Goal: Information Seeking & Learning: Learn about a topic

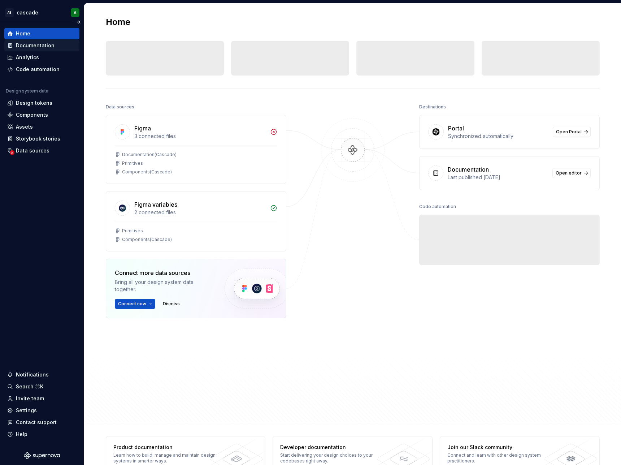
click at [32, 47] on div "Documentation" at bounding box center [35, 45] width 39 height 7
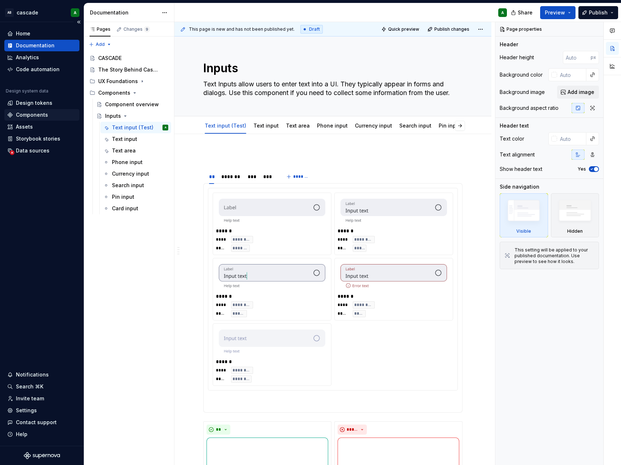
click at [19, 114] on div "Components" at bounding box center [32, 114] width 32 height 7
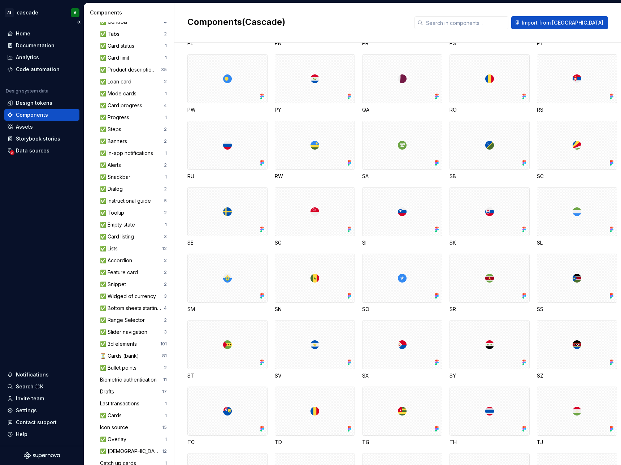
scroll to position [2779, 0]
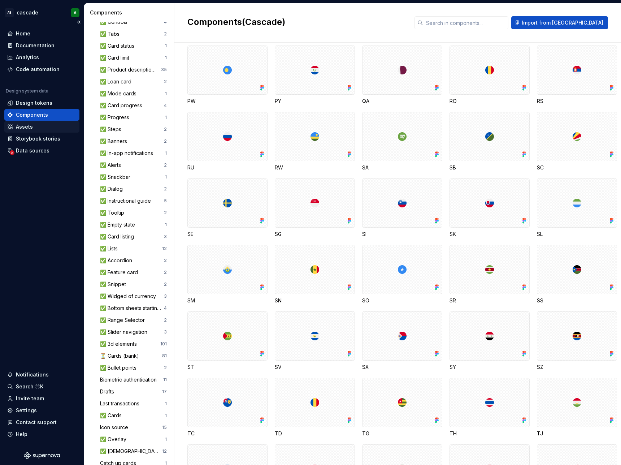
click at [40, 127] on div "Assets" at bounding box center [41, 126] width 69 height 7
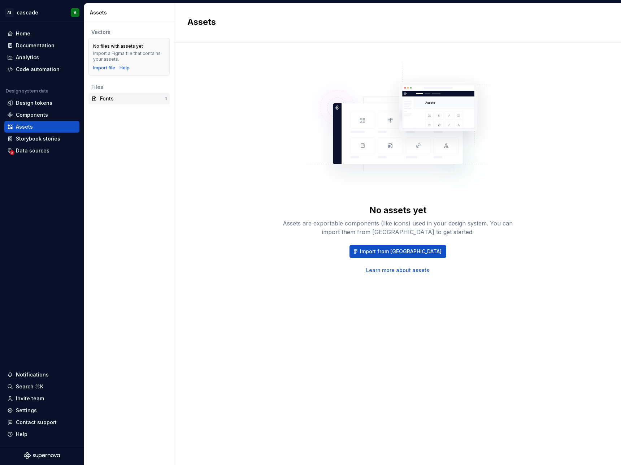
click at [114, 104] on div "Fonts 1" at bounding box center [128, 99] width 81 height 12
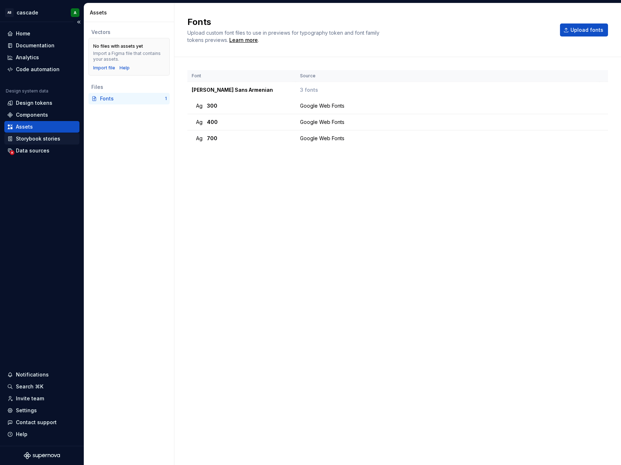
click at [33, 139] on div "Storybook stories" at bounding box center [38, 138] width 44 height 7
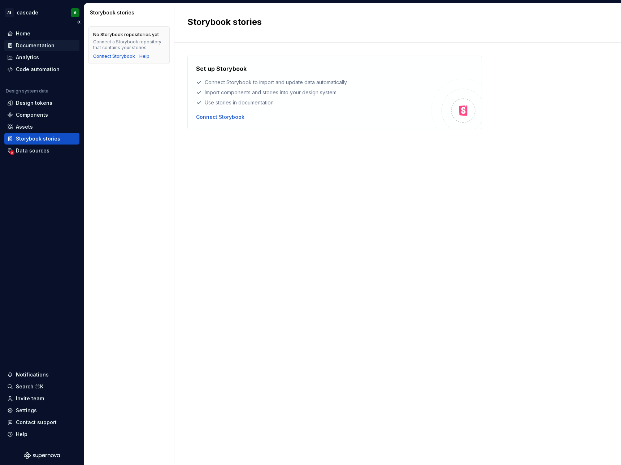
click at [44, 49] on div "Documentation" at bounding box center [41, 46] width 75 height 12
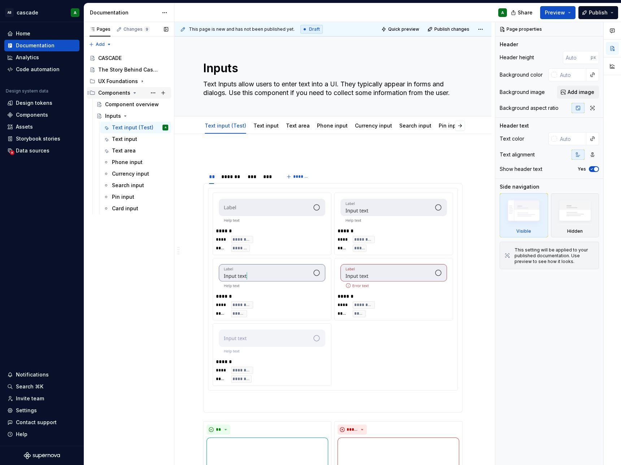
click at [123, 94] on div "Components" at bounding box center [114, 92] width 32 height 7
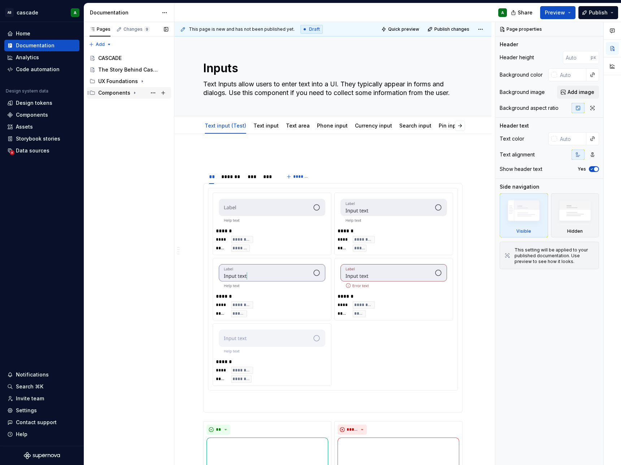
click at [123, 94] on div "Components" at bounding box center [114, 92] width 32 height 7
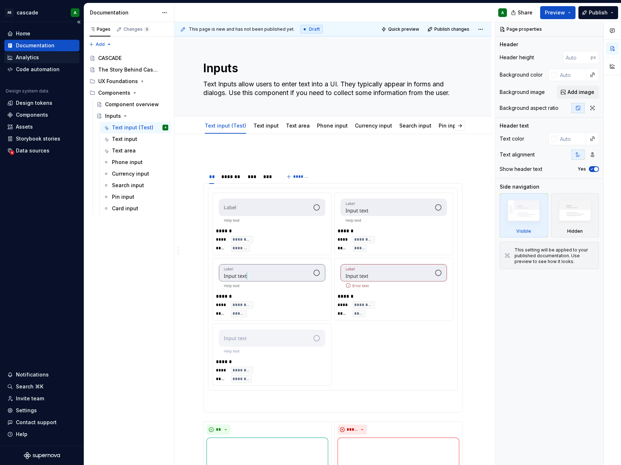
type textarea "*"
click at [39, 61] on div "Analytics" at bounding box center [41, 58] width 75 height 12
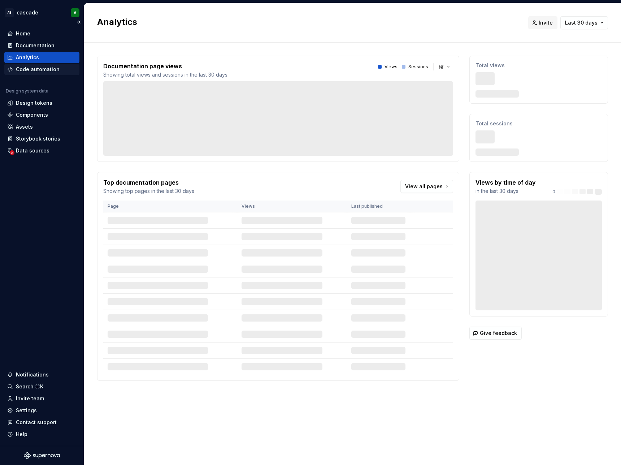
click at [55, 73] on div "Code automation" at bounding box center [41, 70] width 75 height 12
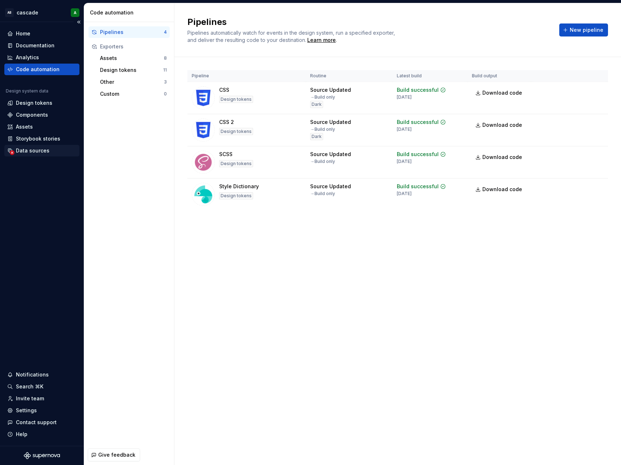
click at [54, 153] on div "Data sources" at bounding box center [41, 150] width 69 height 7
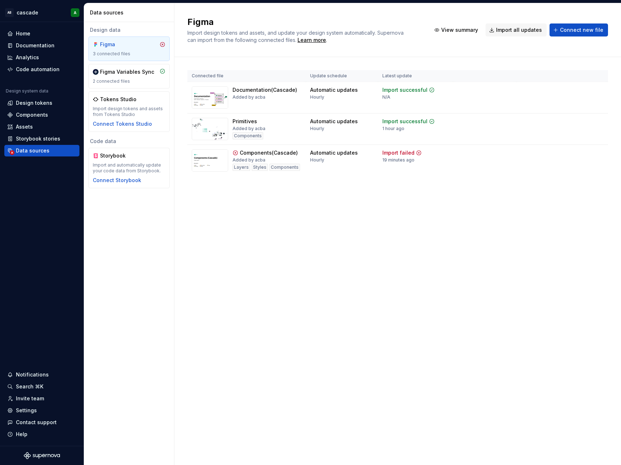
click at [132, 44] on div "Figma" at bounding box center [117, 44] width 35 height 7
click at [213, 98] on img at bounding box center [210, 97] width 36 height 22
click at [131, 79] on div "2 connected files" at bounding box center [129, 81] width 73 height 6
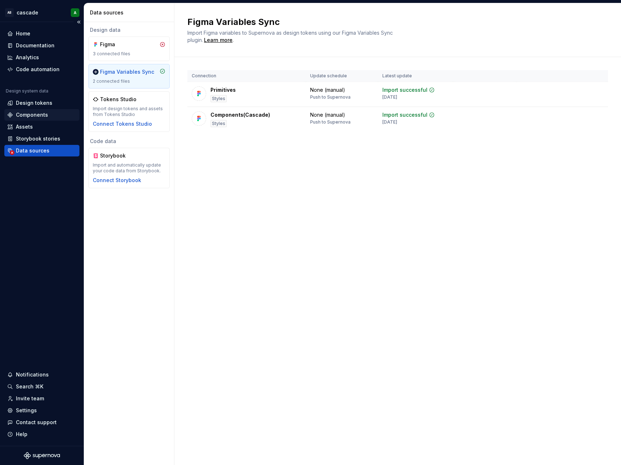
click at [32, 117] on div "Components" at bounding box center [32, 114] width 32 height 7
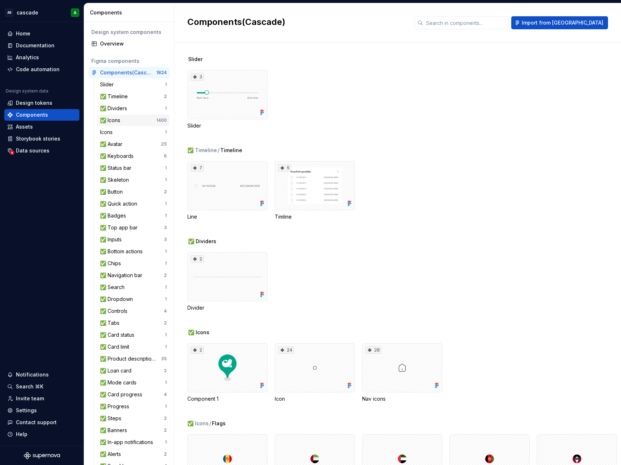
click at [119, 122] on div "✅ Icons" at bounding box center [111, 120] width 23 height 7
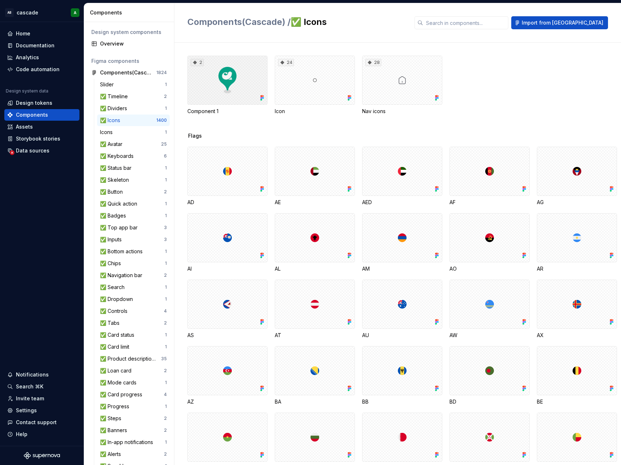
drag, startPoint x: 219, startPoint y: 78, endPoint x: 223, endPoint y: 69, distance: 9.4
click at [223, 69] on div "2" at bounding box center [227, 80] width 80 height 49
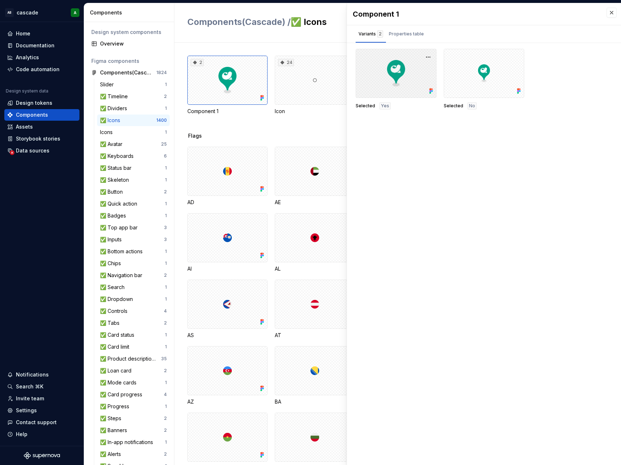
click at [395, 72] on div at bounding box center [396, 73] width 81 height 49
click at [425, 55] on button "button" at bounding box center [428, 57] width 10 height 10
click at [282, 130] on div "2 Component 1 24 Icon 28 Nav icons" at bounding box center [403, 94] width 433 height 77
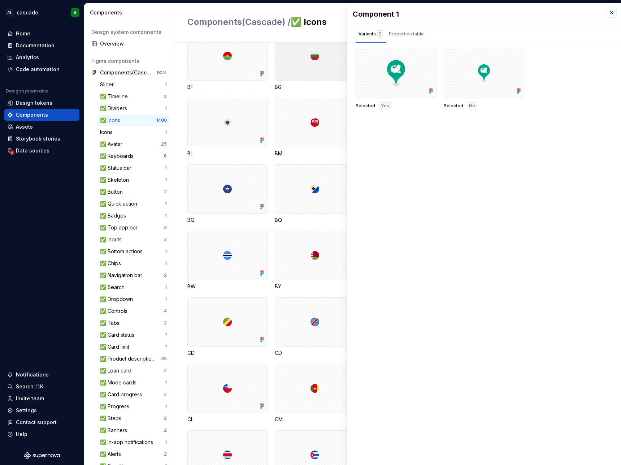
scroll to position [469, 0]
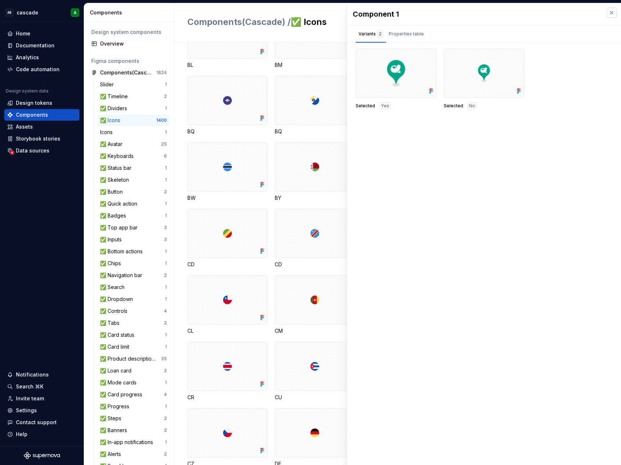
click at [614, 13] on button "button" at bounding box center [611, 13] width 10 height 10
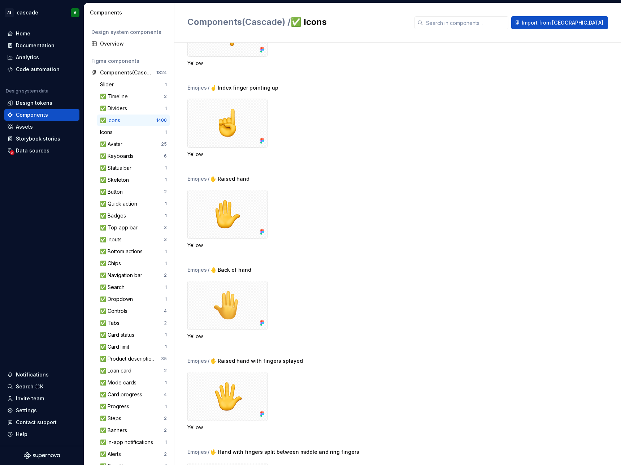
scroll to position [24685, 0]
drag, startPoint x: 232, startPoint y: 128, endPoint x: 122, endPoint y: 119, distance: 110.8
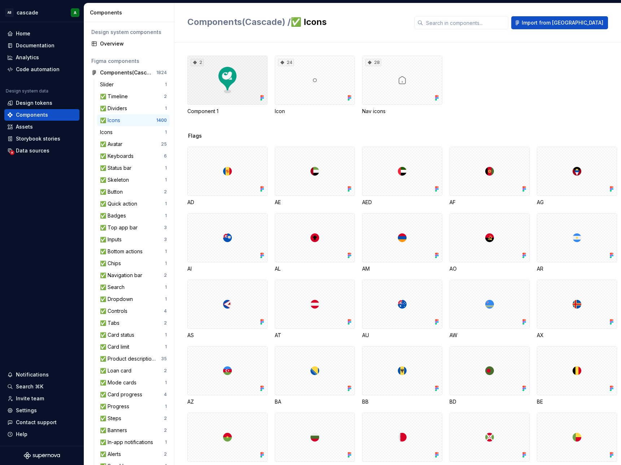
click at [197, 63] on icon at bounding box center [195, 63] width 6 height 6
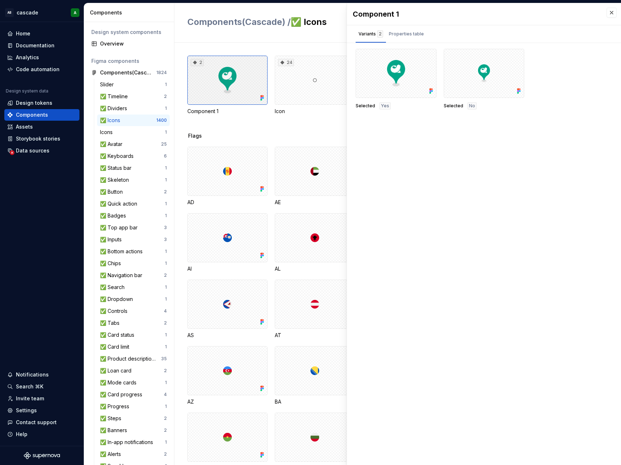
click at [201, 64] on div "2" at bounding box center [197, 62] width 13 height 7
click at [288, 63] on div "24" at bounding box center [286, 62] width 16 height 7
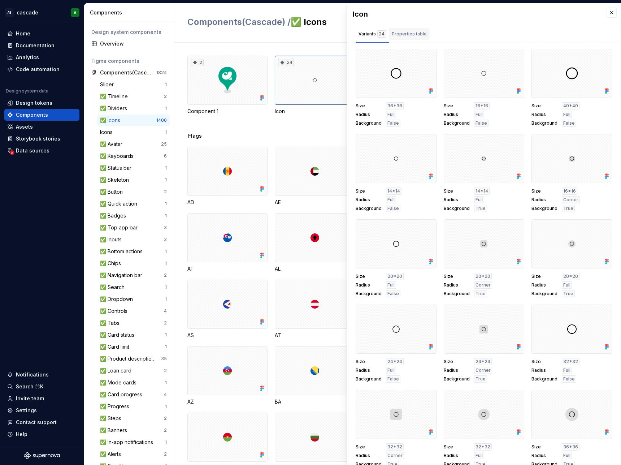
click at [406, 34] on div "Properties table" at bounding box center [409, 33] width 35 height 7
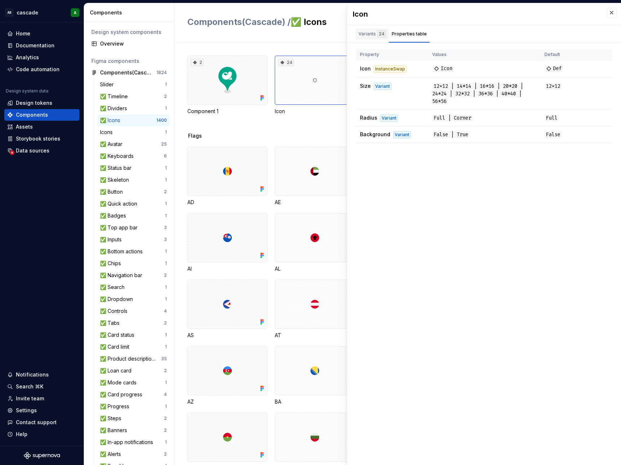
click at [373, 32] on div "Variants 24" at bounding box center [371, 33] width 27 height 7
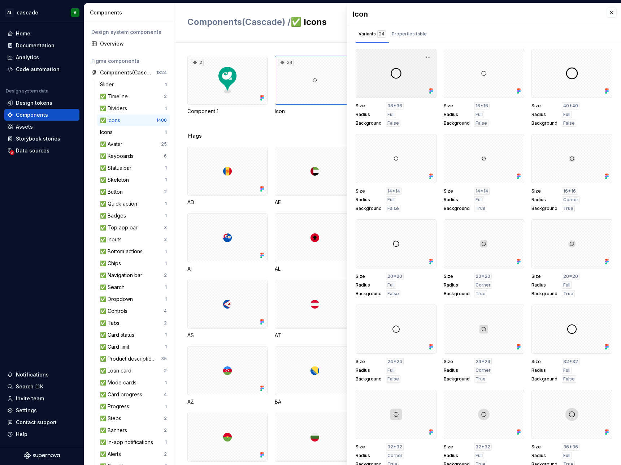
click at [392, 75] on div at bounding box center [396, 73] width 81 height 49
click at [337, 178] on div at bounding box center [315, 171] width 80 height 49
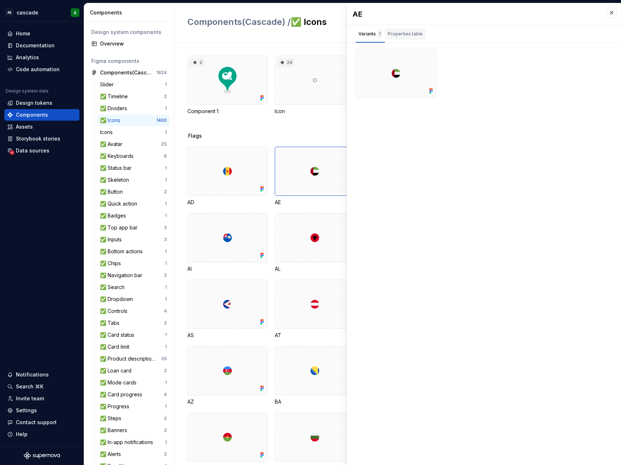
click at [400, 25] on button "Properties table" at bounding box center [405, 33] width 41 height 17
click at [372, 32] on div "Variants 1" at bounding box center [369, 33] width 23 height 7
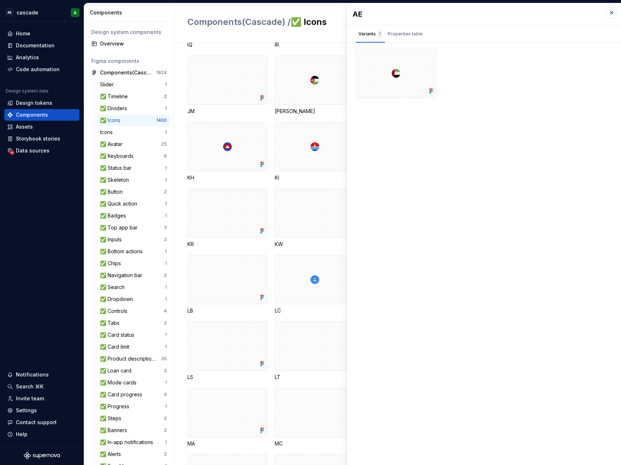
scroll to position [1732, 0]
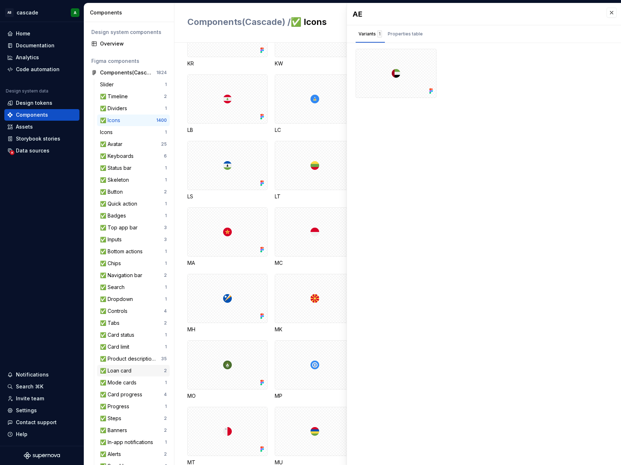
click at [126, 370] on div "✅ Loan card" at bounding box center [117, 370] width 34 height 7
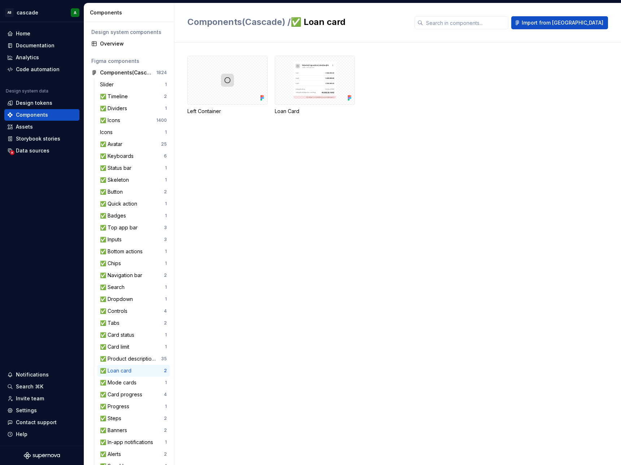
click at [124, 126] on div "Slider 1 ✅ Timeline 2 ✅ Dividers 1 ✅ Icons 1400 Icons 1 ✅ Avatar 25 ✅ Keyboards…" at bounding box center [133, 460] width 73 height 762
click at [124, 116] on div "✅ Icons 1400" at bounding box center [133, 120] width 73 height 12
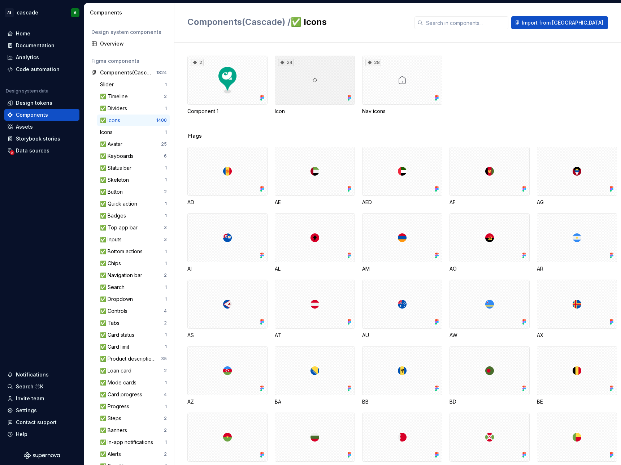
click at [303, 78] on div "24" at bounding box center [315, 80] width 80 height 49
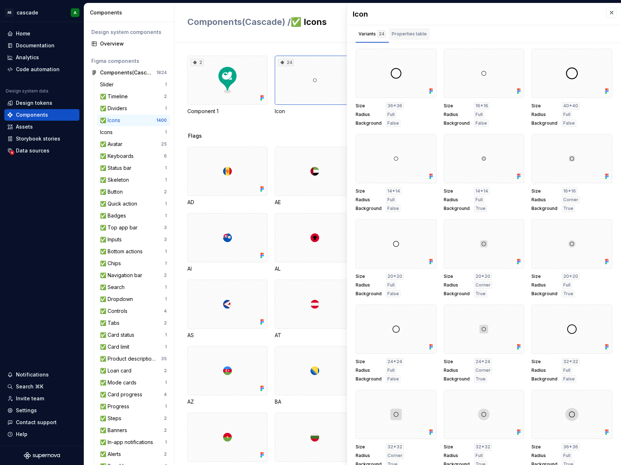
click at [406, 36] on div "Properties table" at bounding box center [409, 33] width 35 height 7
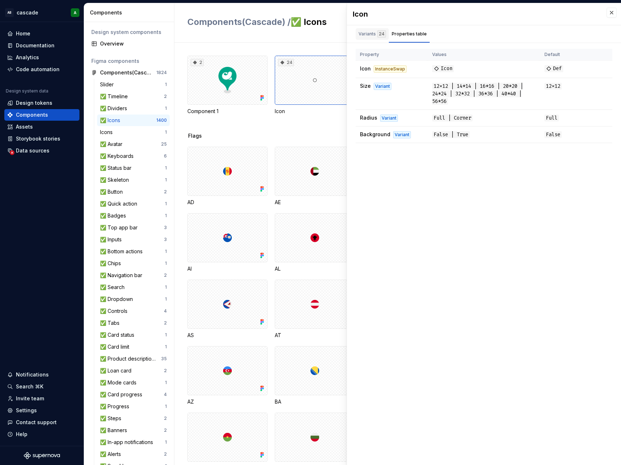
click at [373, 32] on div "Variants 24" at bounding box center [371, 33] width 27 height 7
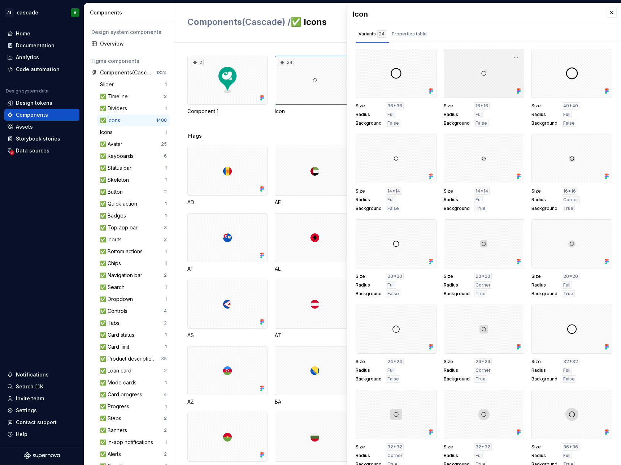
click at [475, 69] on div at bounding box center [484, 73] width 81 height 49
click at [511, 57] on button "button" at bounding box center [516, 57] width 10 height 10
click at [500, 71] on div "Open in [GEOGRAPHIC_DATA]" at bounding box center [485, 78] width 47 height 22
